Goal: Understand process/instructions: Learn how to perform a task or action

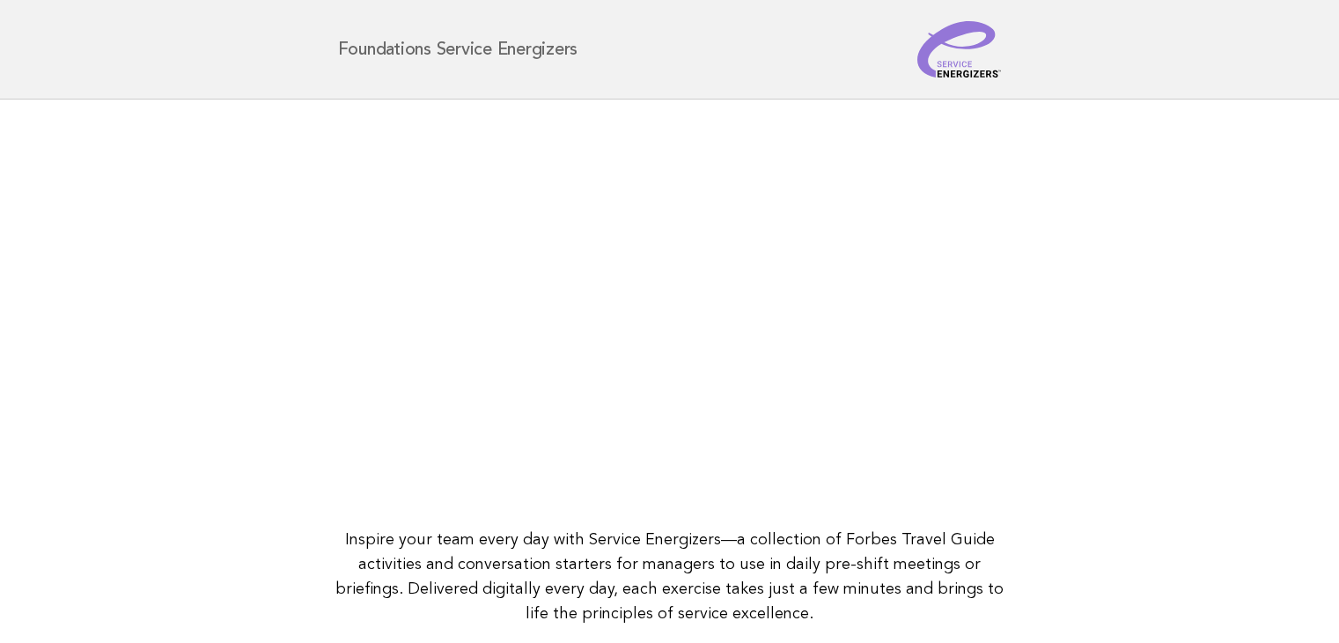
scroll to position [227, 0]
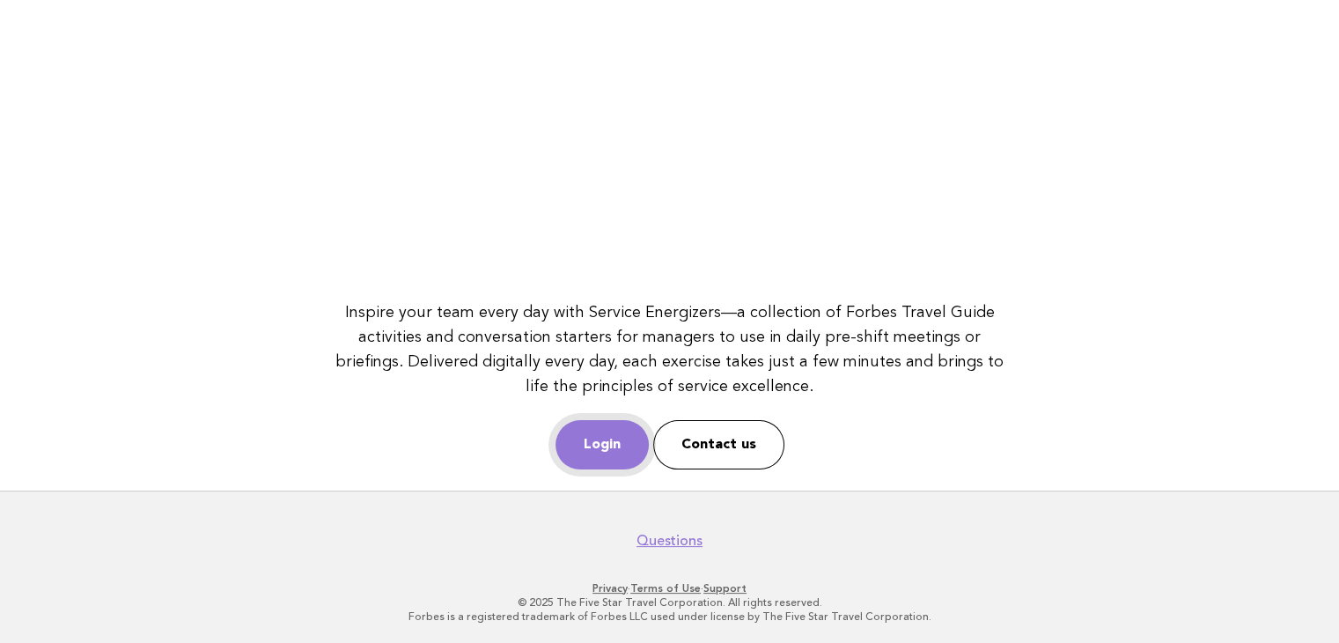
click at [613, 420] on link "Login" at bounding box center [601, 444] width 93 height 49
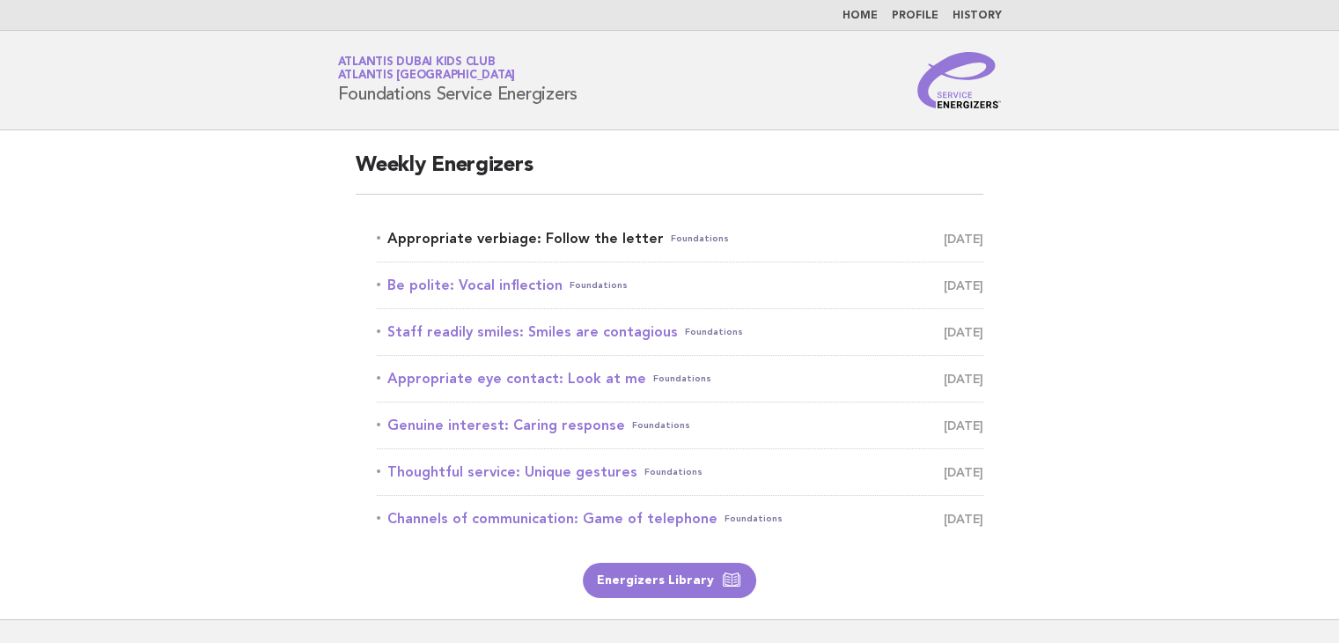
click at [465, 237] on link "Appropriate verbiage: Follow the letter Foundations [DATE]" at bounding box center [680, 238] width 606 height 25
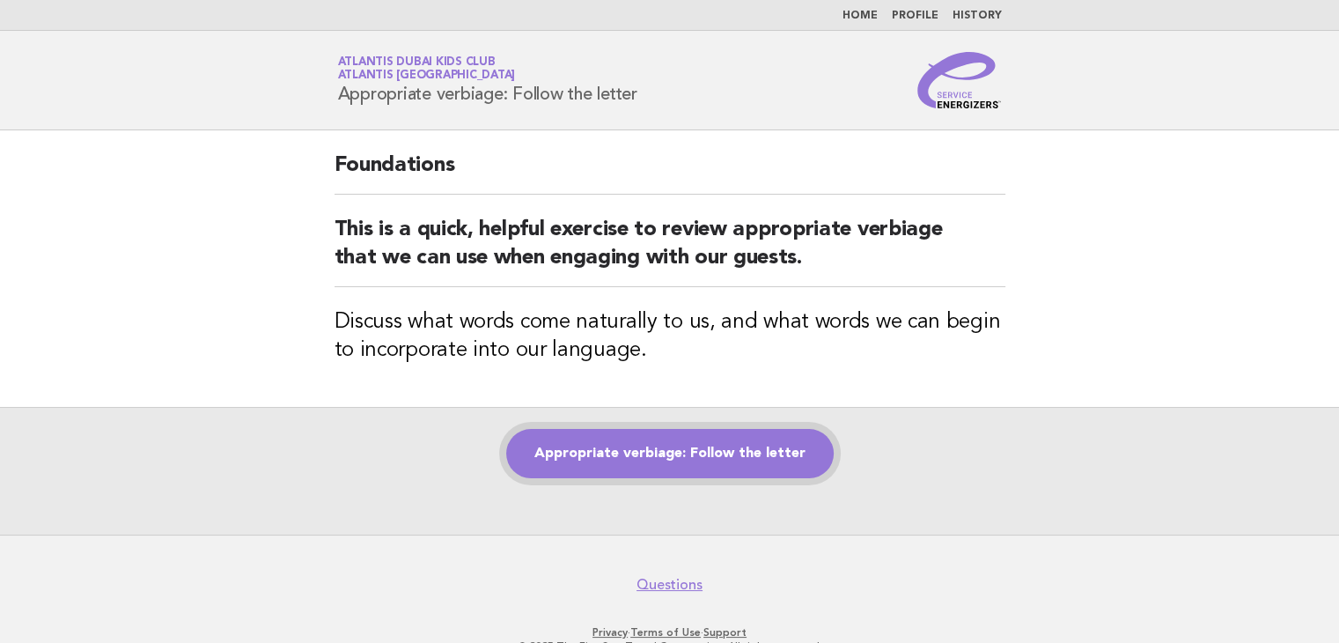
click at [543, 450] on link "Appropriate verbiage: Follow the letter" at bounding box center [669, 453] width 327 height 49
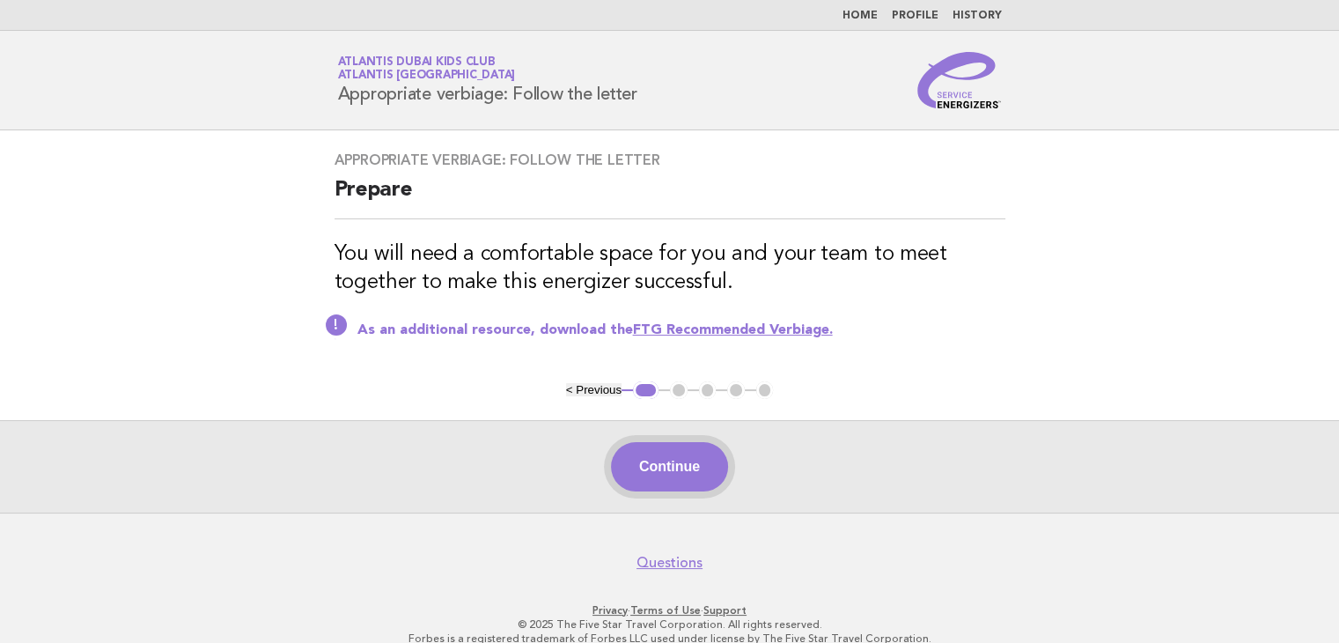
click at [649, 467] on button "Continue" at bounding box center [669, 466] width 117 height 49
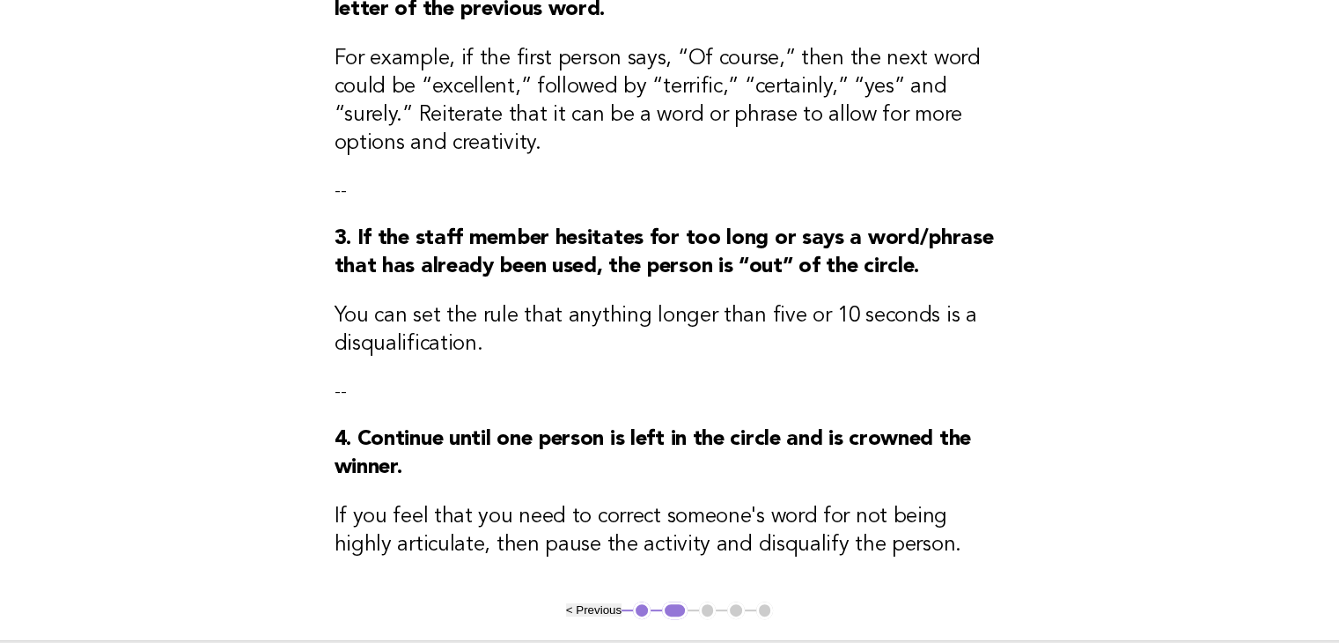
scroll to position [616, 0]
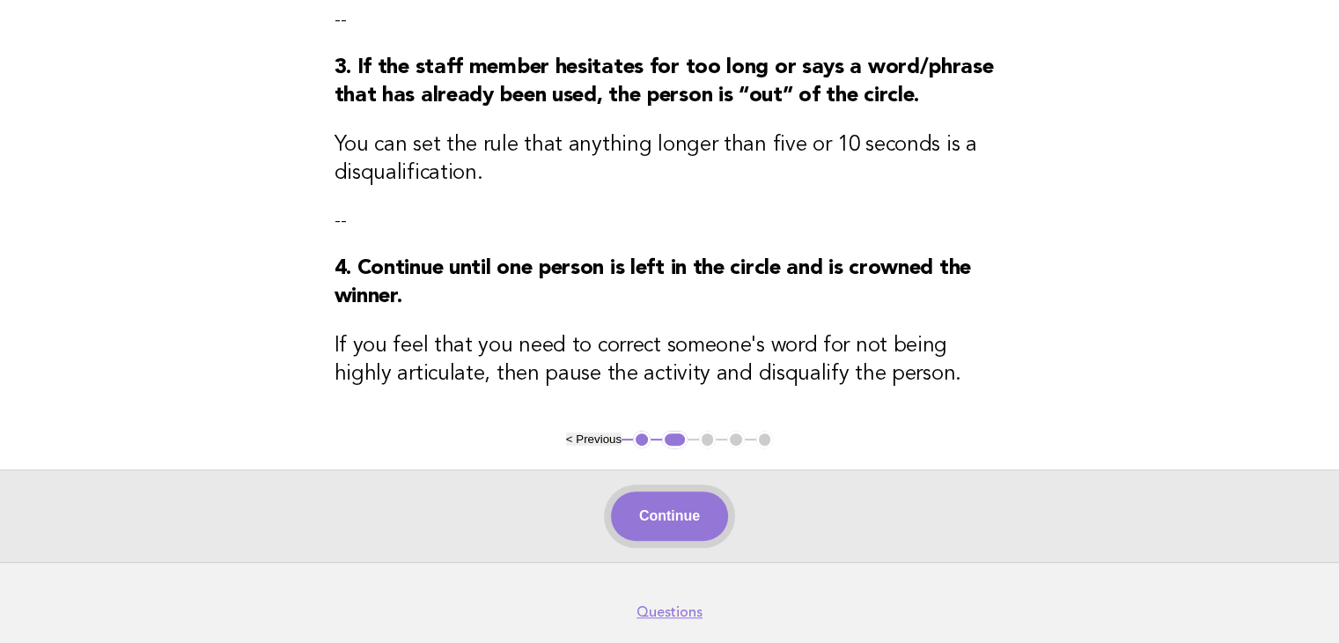
click at [653, 530] on button "Continue" at bounding box center [669, 515] width 117 height 49
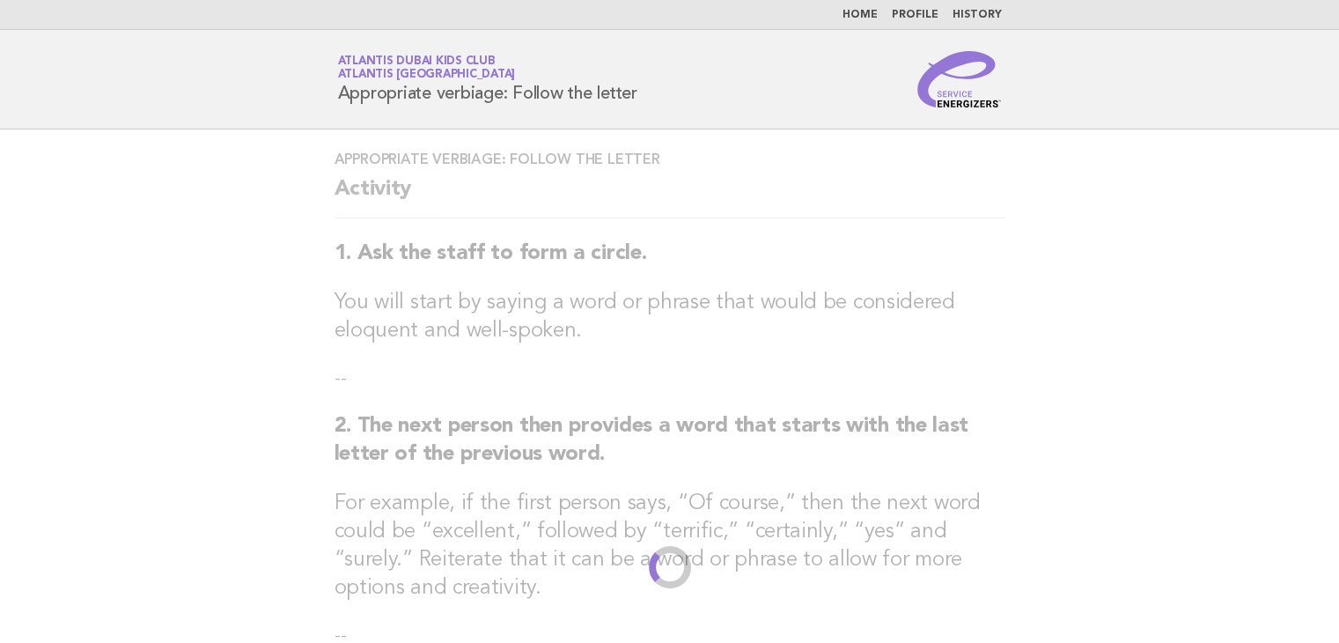
scroll to position [0, 0]
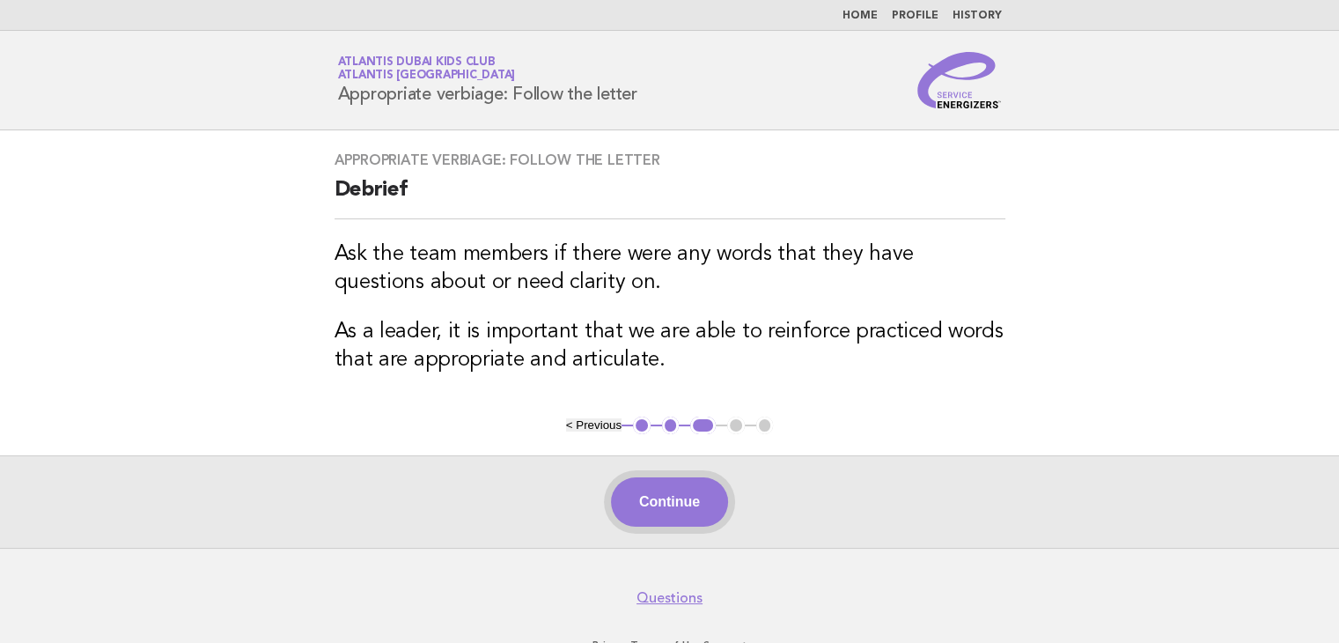
click at [712, 500] on button "Continue" at bounding box center [669, 501] width 117 height 49
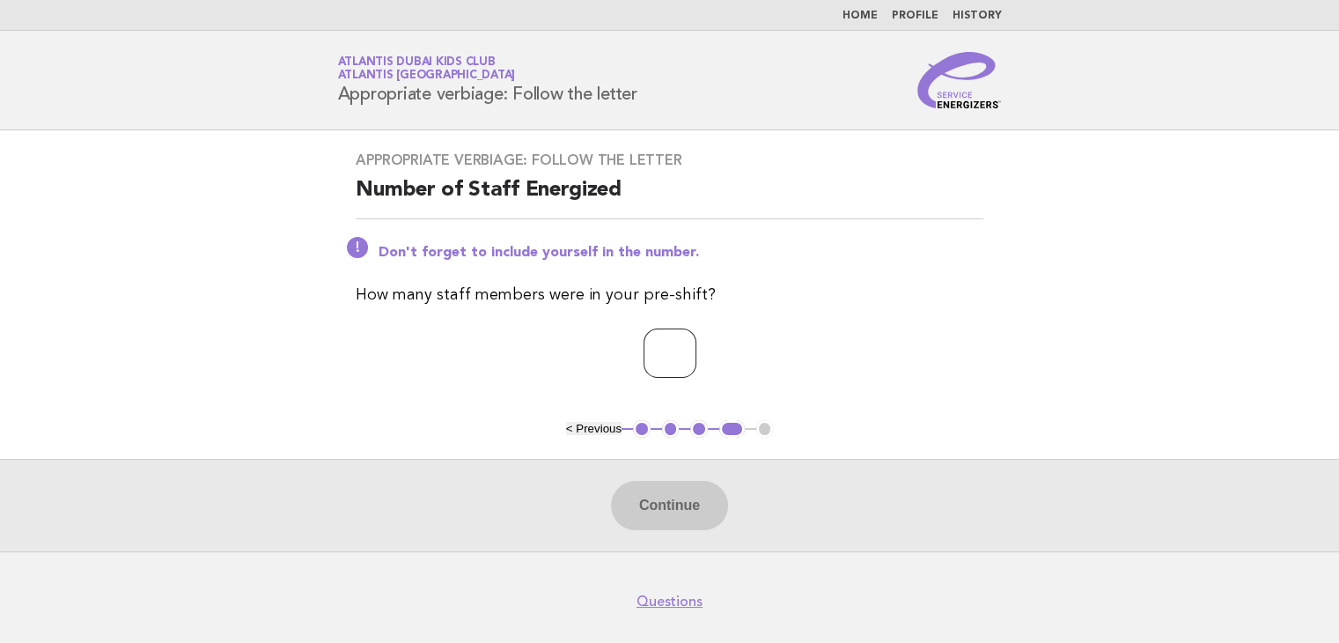
click at [658, 364] on input "number" at bounding box center [669, 352] width 53 height 49
type input "*"
click at [685, 503] on button "Continue" at bounding box center [669, 505] width 117 height 49
